Goal: Information Seeking & Learning: Learn about a topic

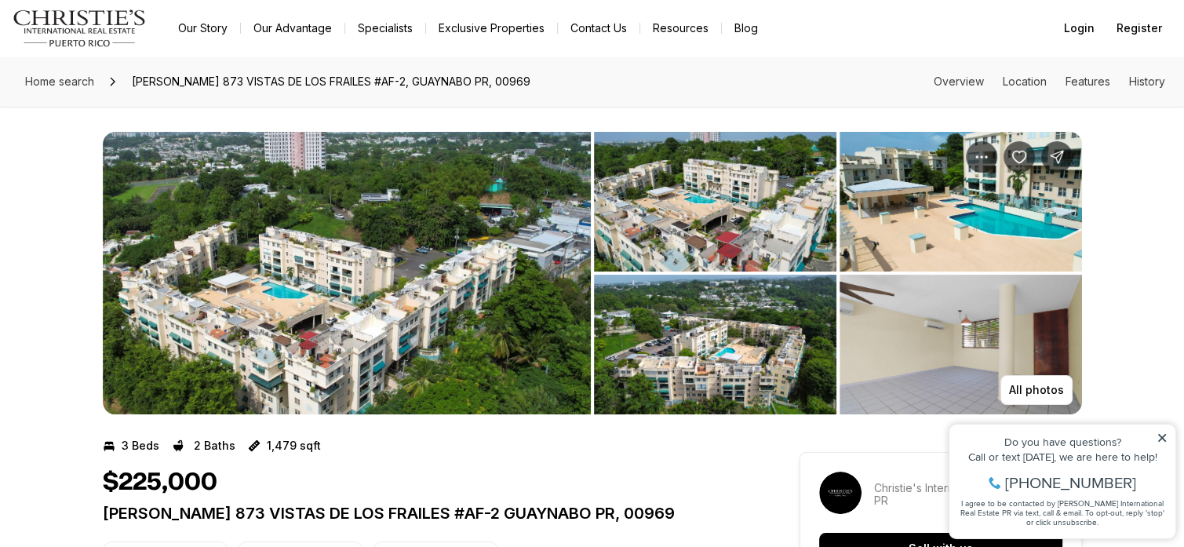
click at [361, 311] on img "View image gallery" at bounding box center [347, 273] width 488 height 283
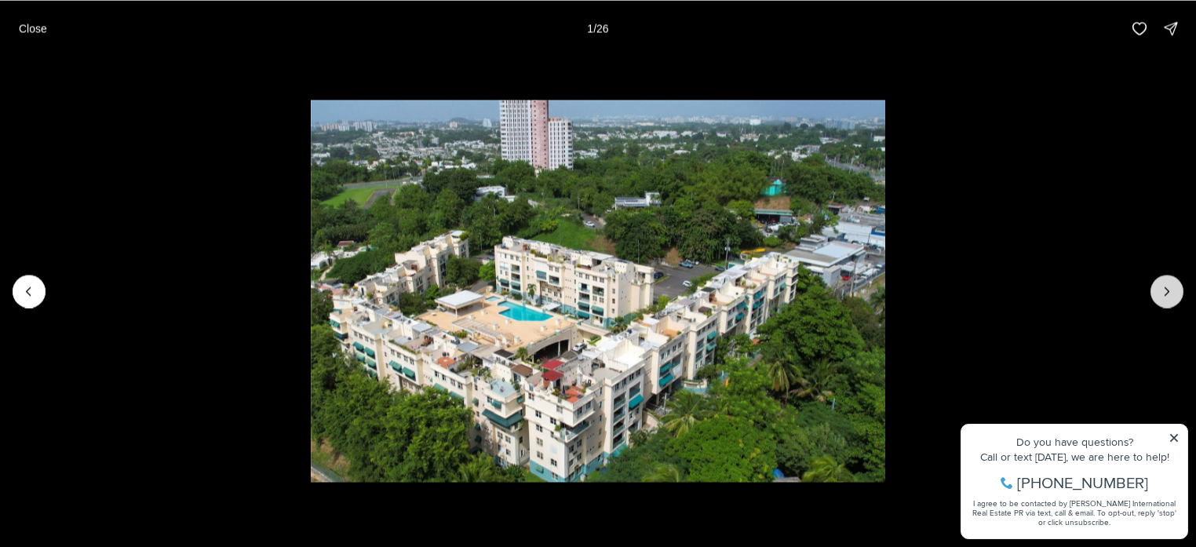
click at [1162, 294] on icon "Next slide" at bounding box center [1167, 291] width 16 height 16
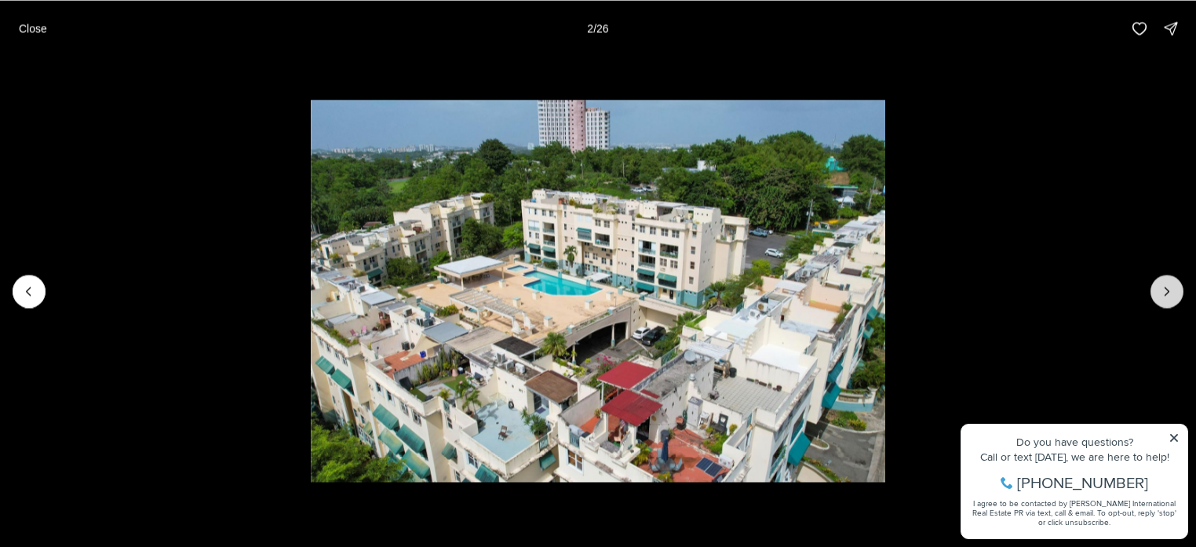
click at [1162, 294] on icon "Next slide" at bounding box center [1167, 291] width 16 height 16
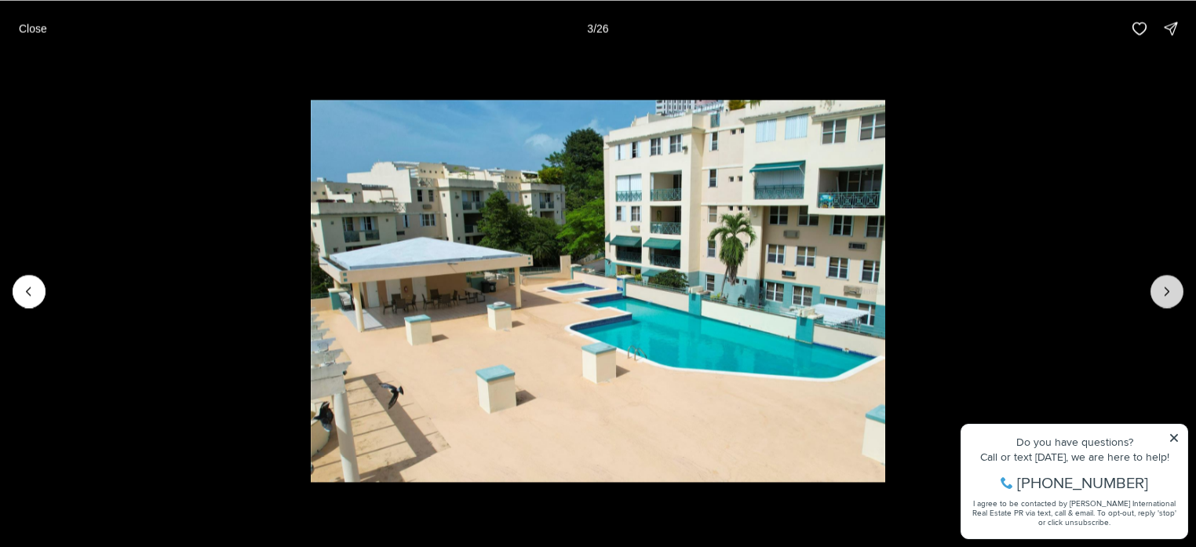
click at [1162, 294] on icon "Next slide" at bounding box center [1167, 291] width 16 height 16
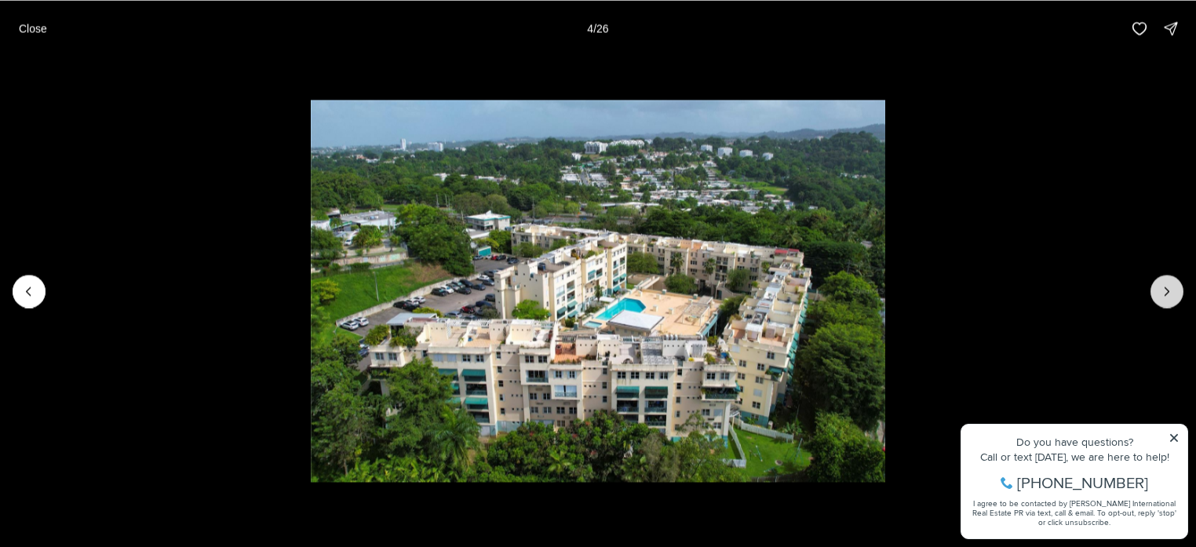
click at [1162, 294] on icon "Next slide" at bounding box center [1167, 291] width 16 height 16
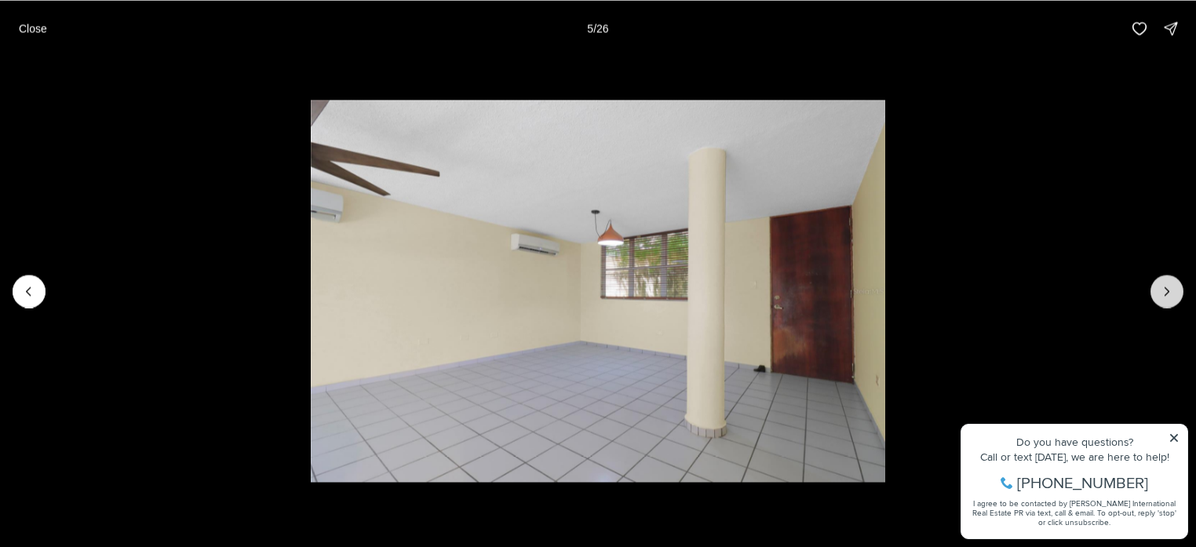
click at [1162, 294] on icon "Next slide" at bounding box center [1167, 291] width 16 height 16
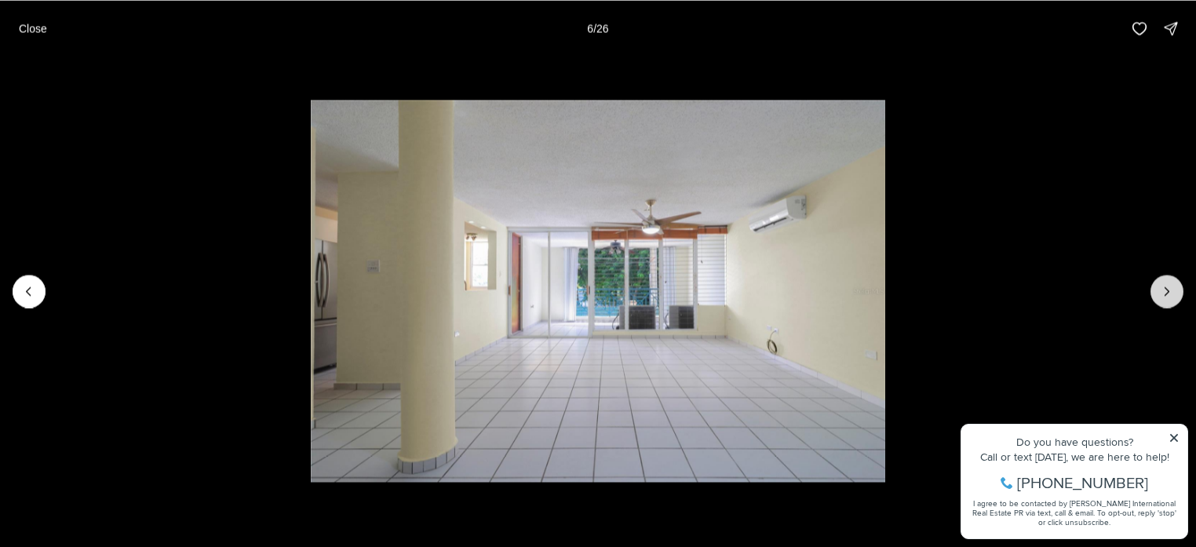
click at [1162, 294] on icon "Next slide" at bounding box center [1167, 291] width 16 height 16
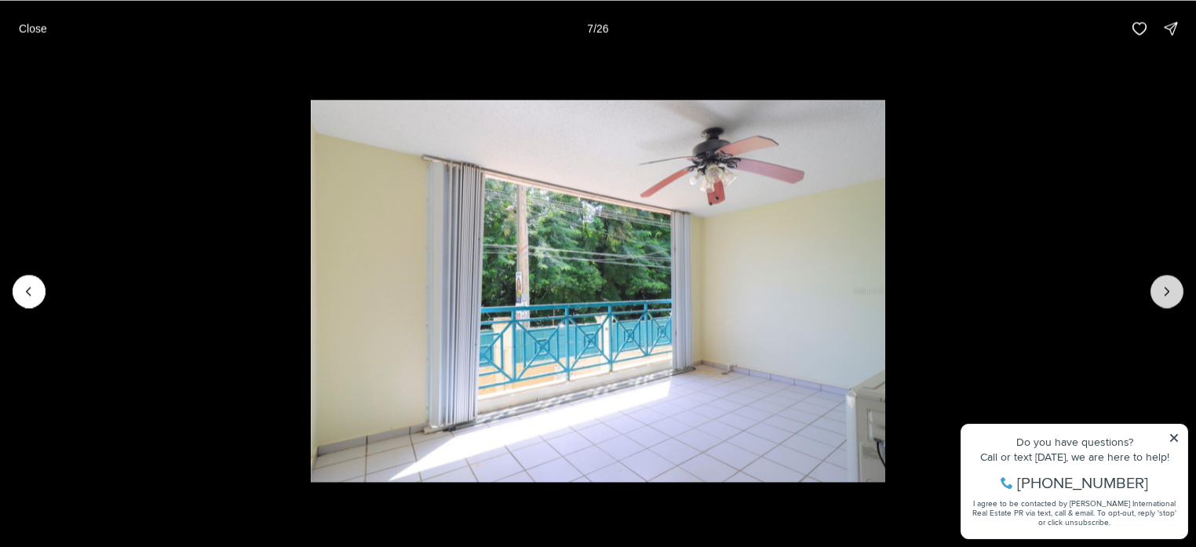
click at [1162, 294] on icon "Next slide" at bounding box center [1167, 291] width 16 height 16
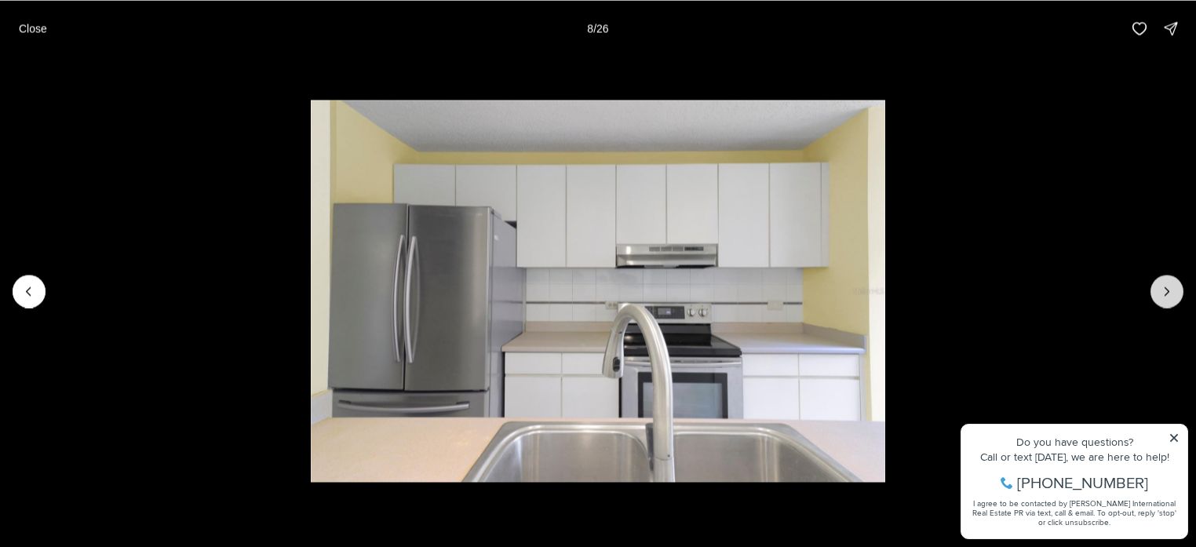
click at [1162, 294] on icon "Next slide" at bounding box center [1167, 291] width 16 height 16
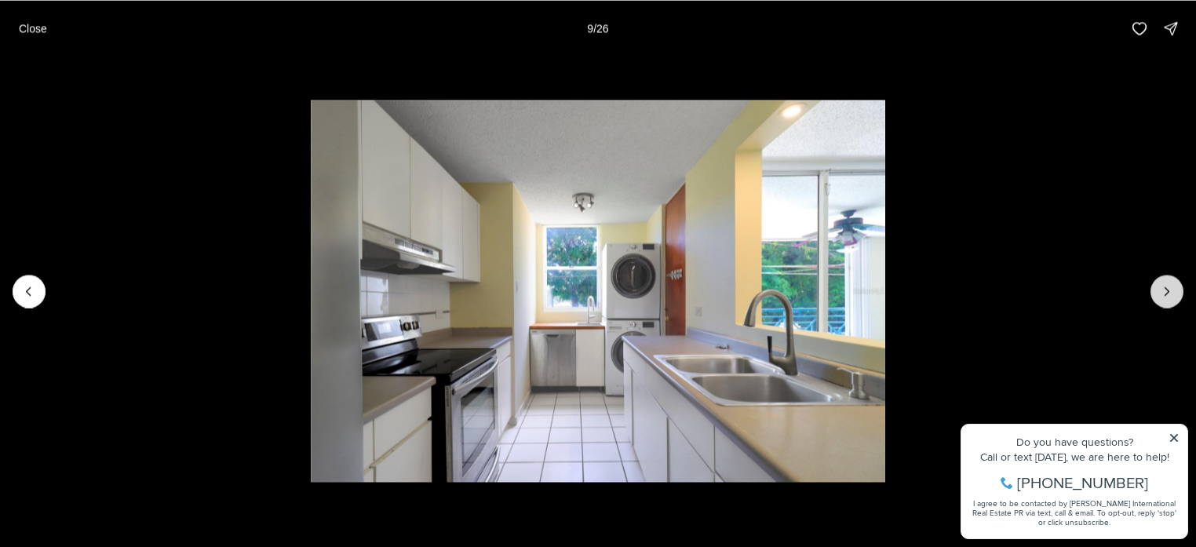
click at [1158, 297] on button "Next slide" at bounding box center [1167, 291] width 33 height 33
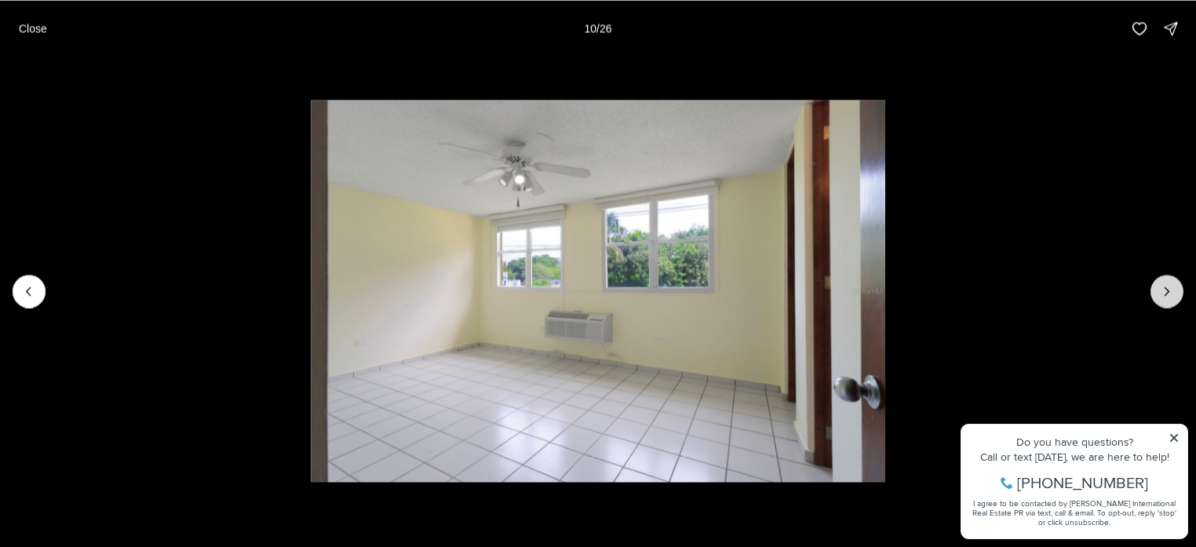
click at [1158, 297] on button "Next slide" at bounding box center [1167, 291] width 33 height 33
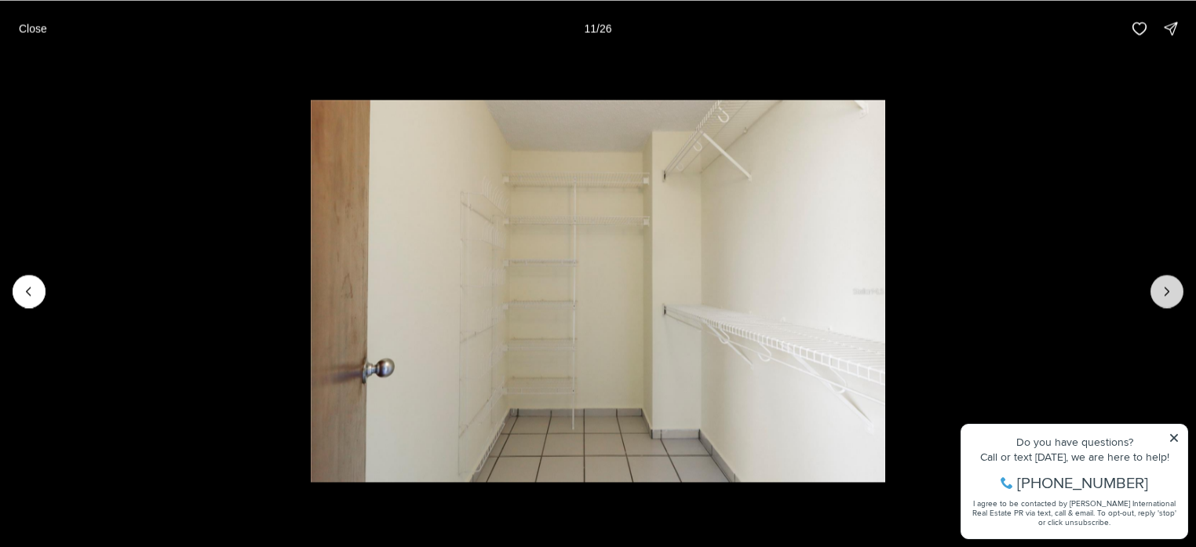
click at [1158, 297] on button "Next slide" at bounding box center [1167, 291] width 33 height 33
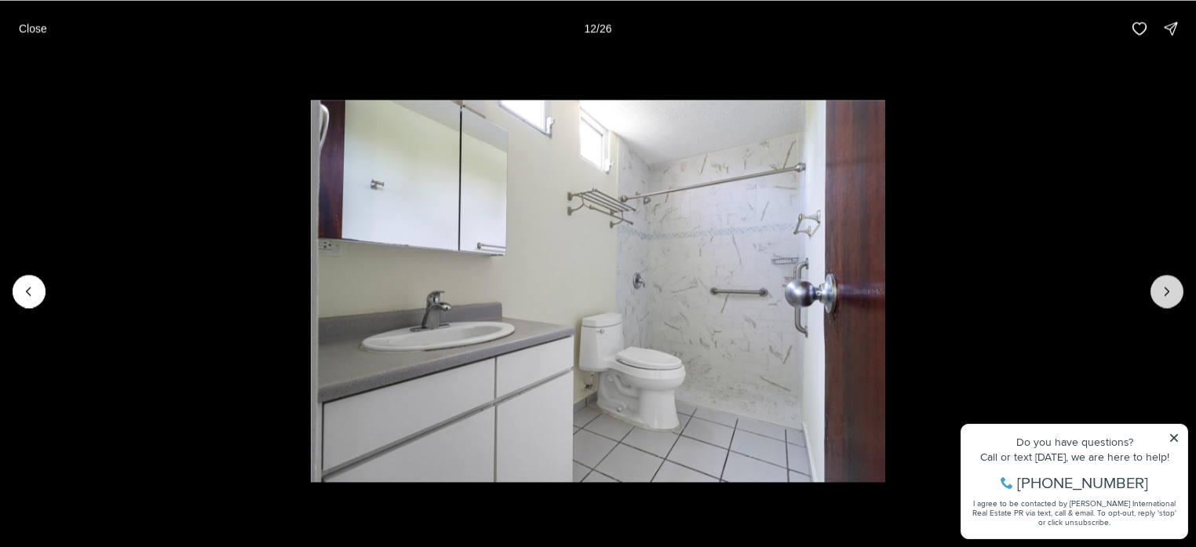
click at [1158, 297] on button "Next slide" at bounding box center [1167, 291] width 33 height 33
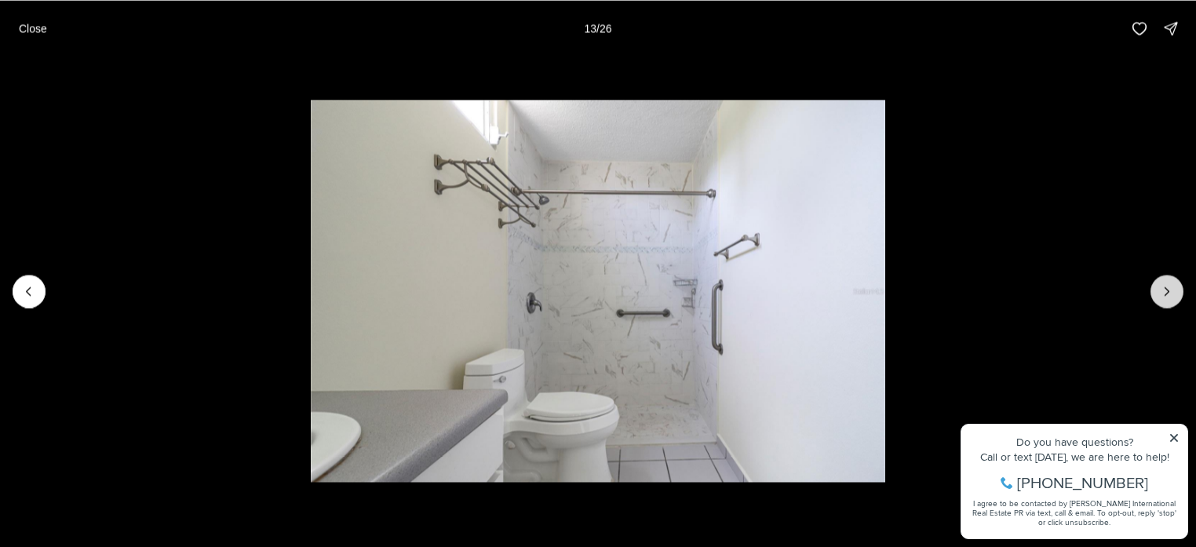
click at [1157, 298] on button "Next slide" at bounding box center [1167, 291] width 33 height 33
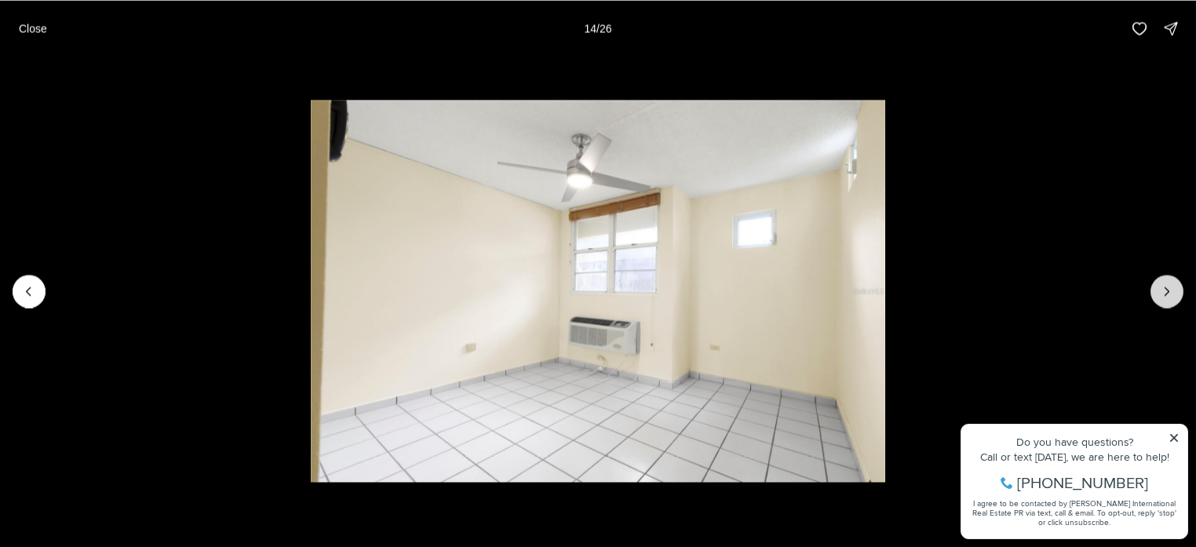
click at [1156, 298] on button "Next slide" at bounding box center [1167, 291] width 33 height 33
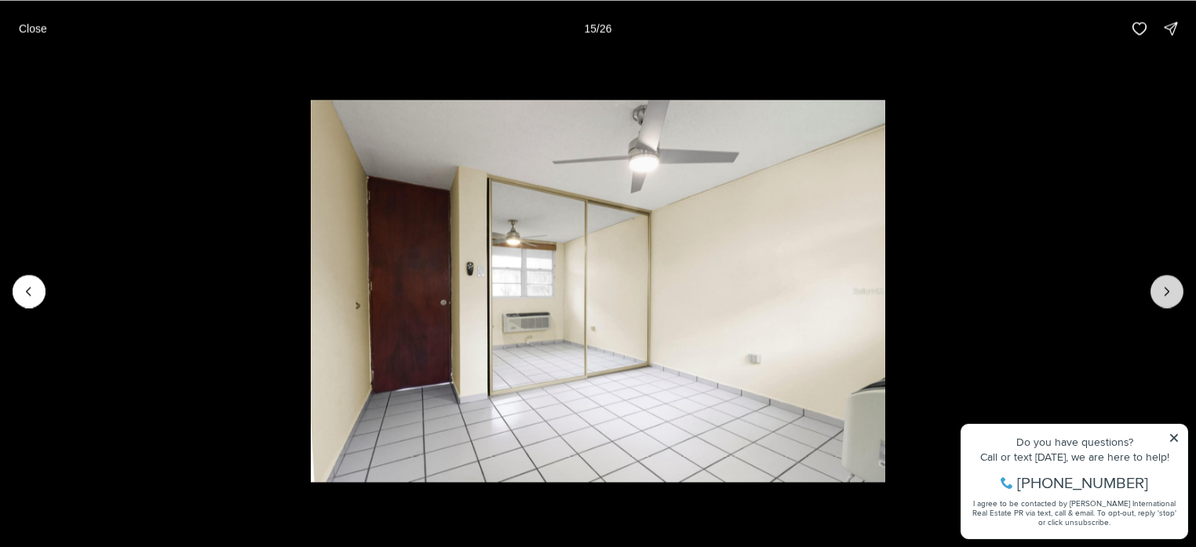
click at [1156, 298] on button "Next slide" at bounding box center [1167, 291] width 33 height 33
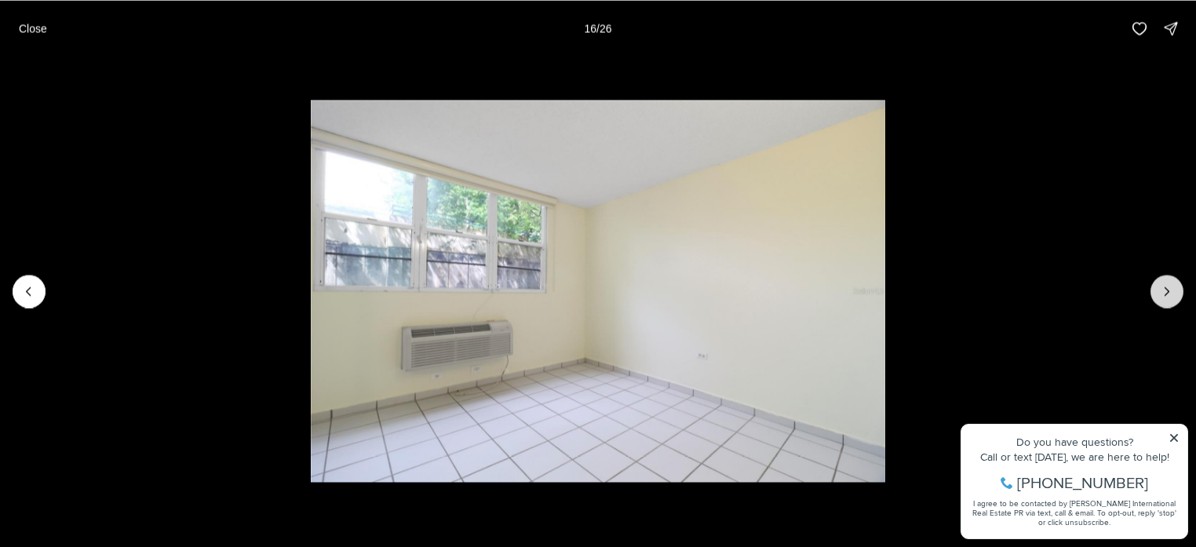
click at [1155, 299] on button "Next slide" at bounding box center [1167, 291] width 33 height 33
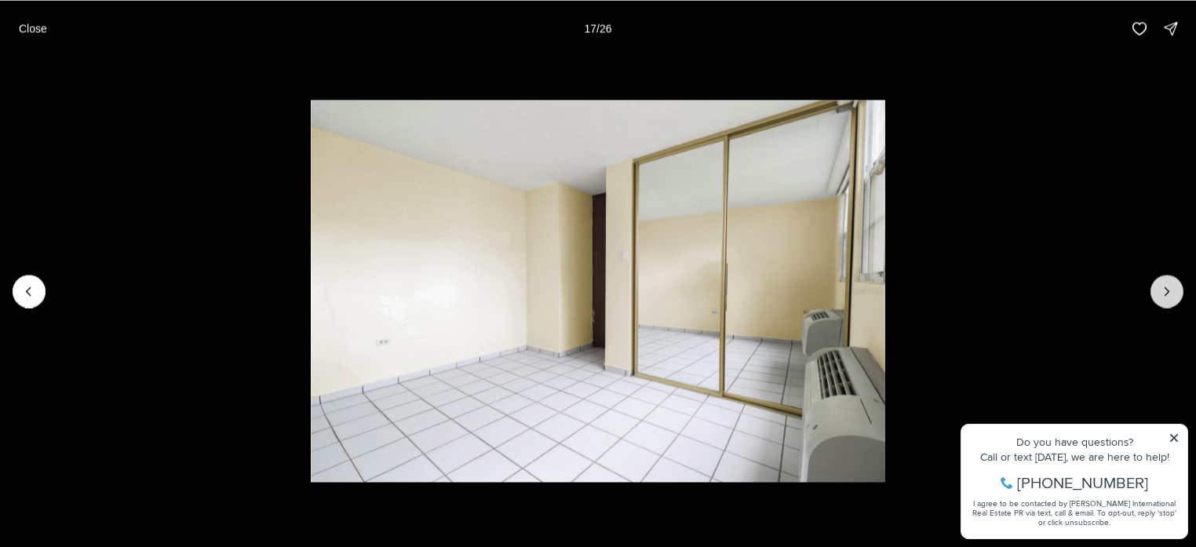
click at [1154, 301] on button "Next slide" at bounding box center [1167, 291] width 33 height 33
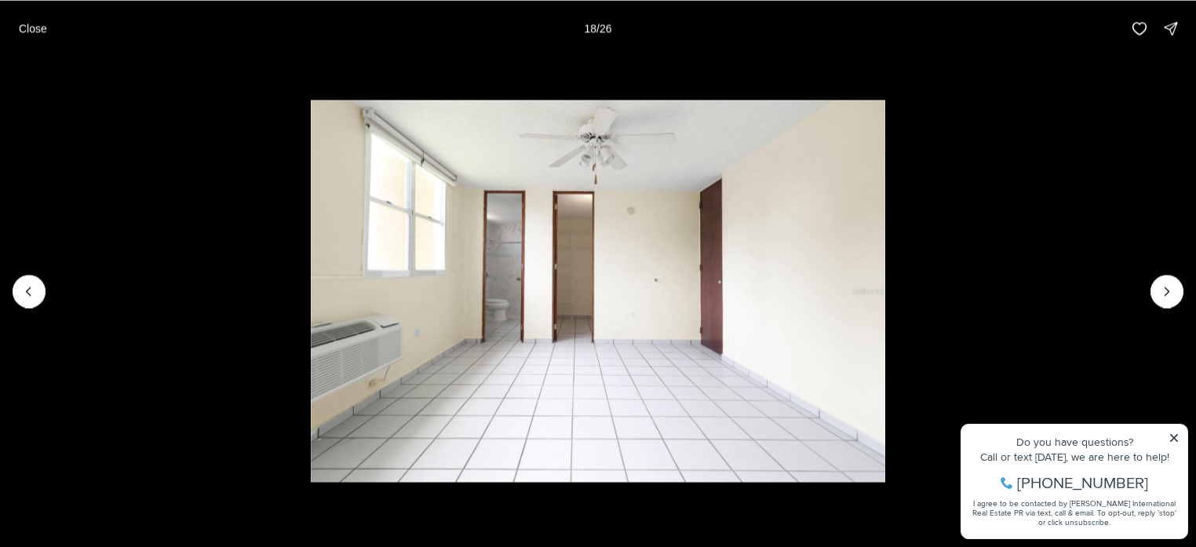
click at [1151, 302] on li "18 of 26" at bounding box center [598, 291] width 1196 height 469
click at [1163, 294] on icon "Next slide" at bounding box center [1167, 291] width 16 height 16
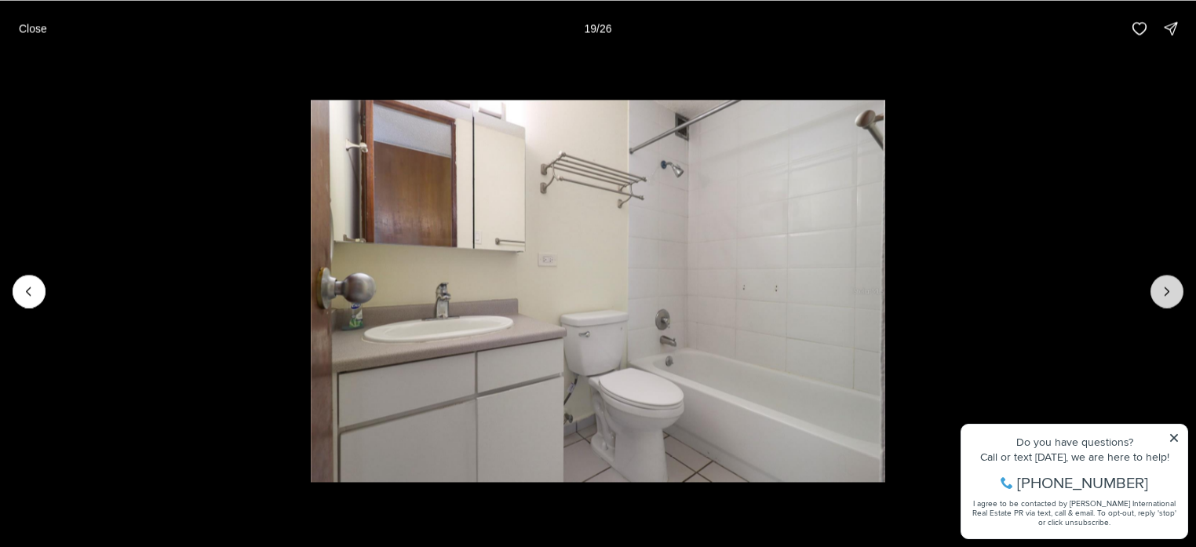
click at [1160, 296] on icon "Next slide" at bounding box center [1167, 291] width 16 height 16
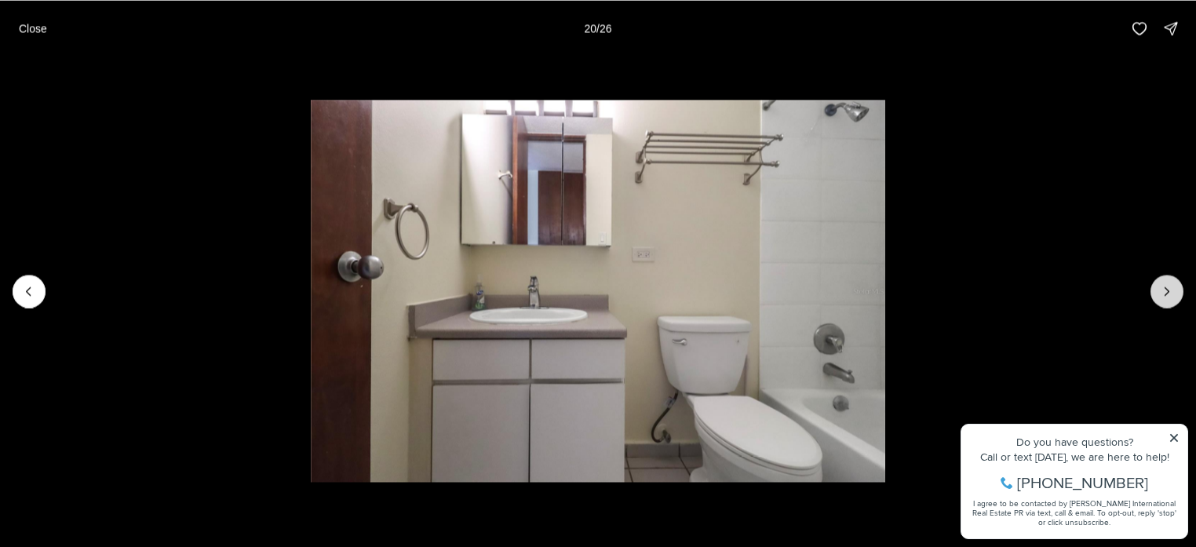
click at [1160, 296] on icon "Next slide" at bounding box center [1167, 291] width 16 height 16
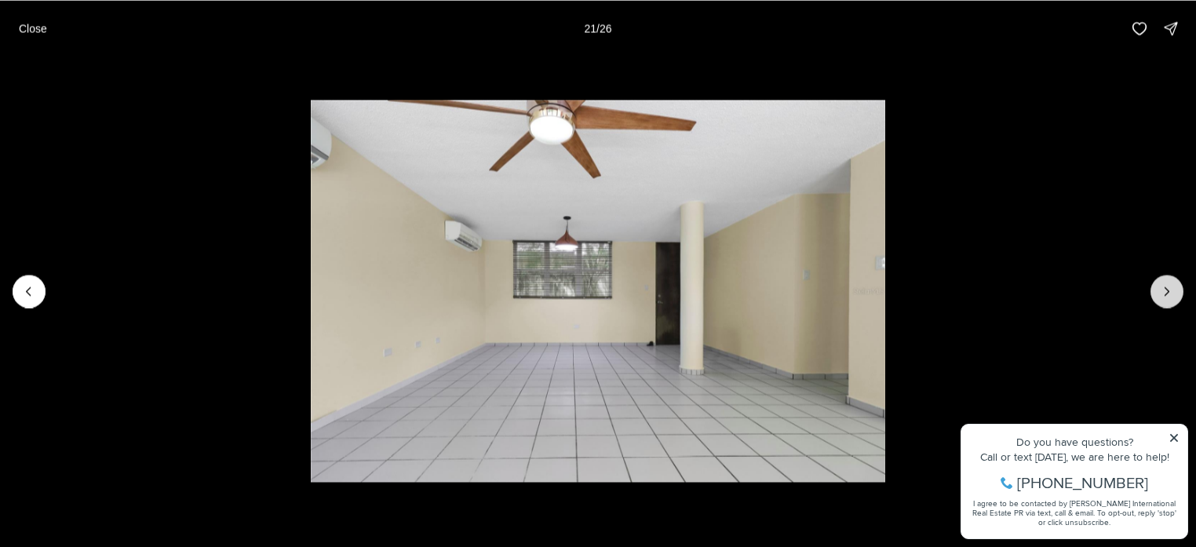
click at [1160, 296] on icon "Next slide" at bounding box center [1167, 291] width 16 height 16
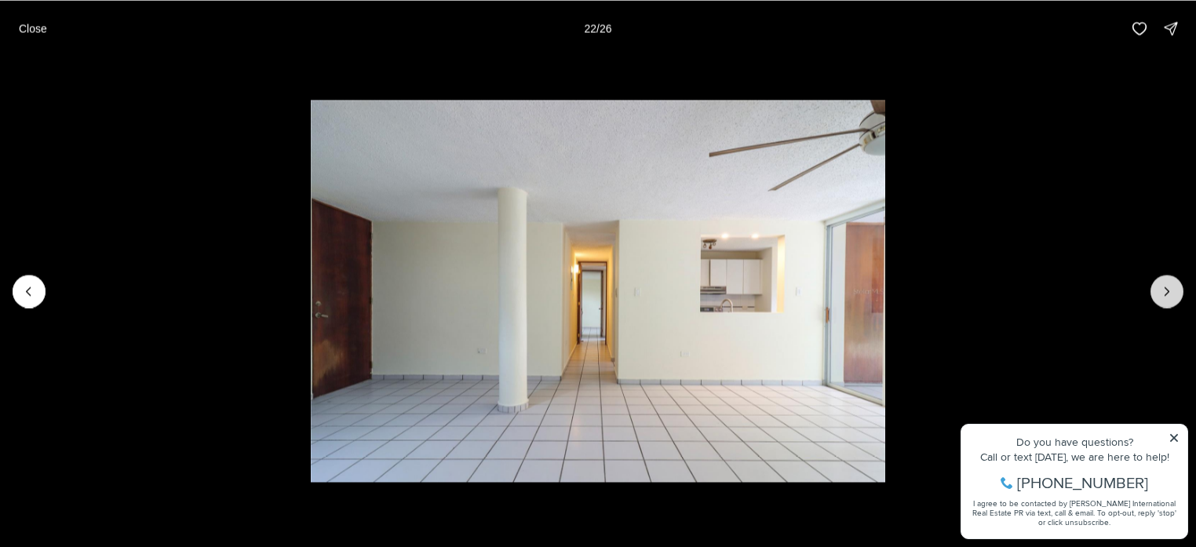
click at [1160, 297] on icon "Next slide" at bounding box center [1167, 291] width 16 height 16
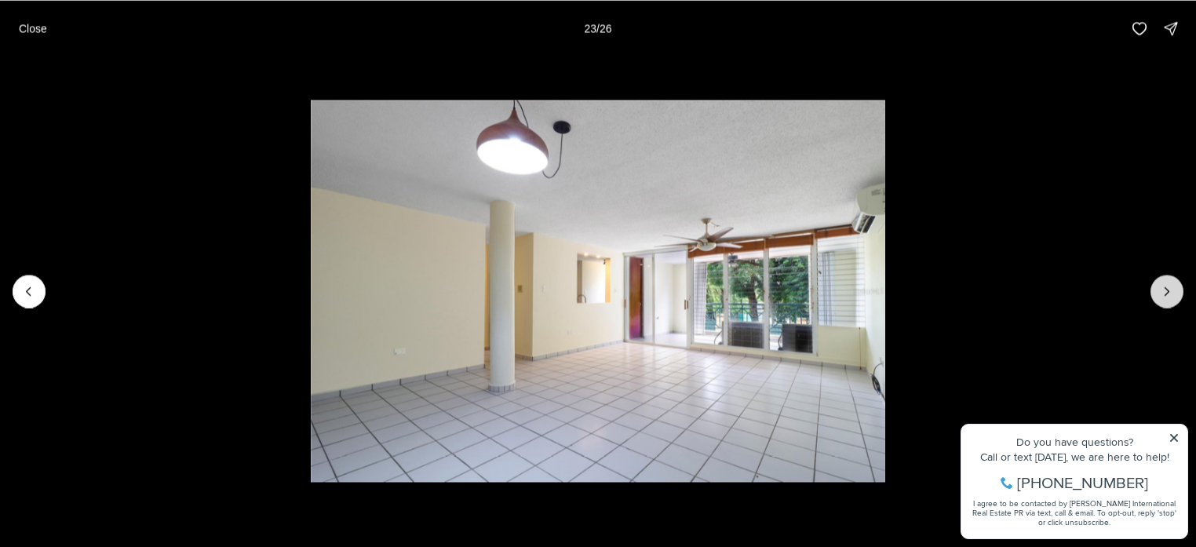
click at [1160, 297] on icon "Next slide" at bounding box center [1167, 291] width 16 height 16
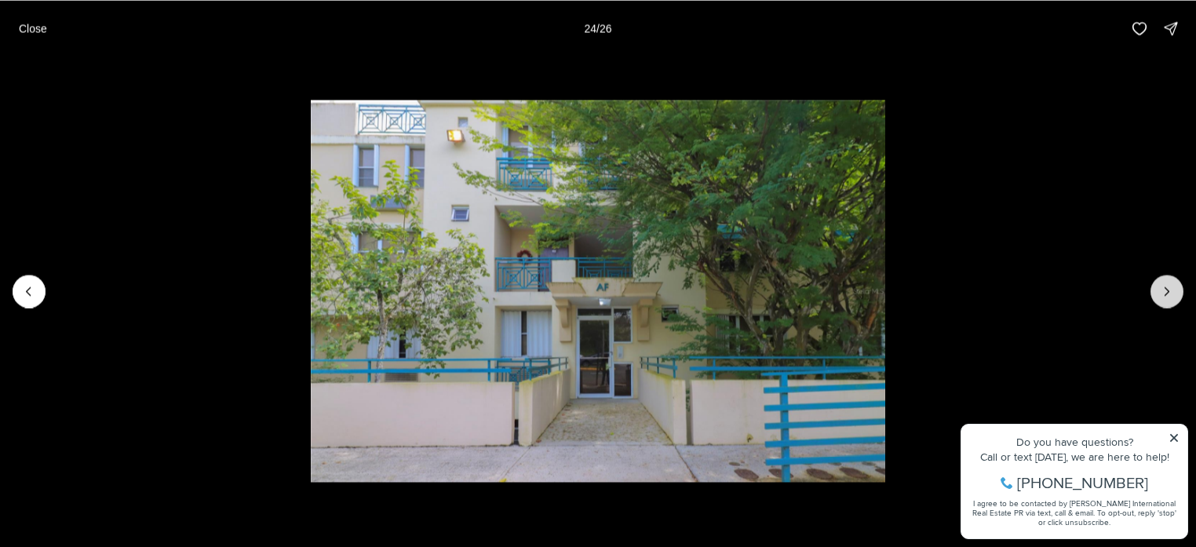
click at [1160, 297] on icon "Next slide" at bounding box center [1167, 291] width 16 height 16
